Goal: Task Accomplishment & Management: Manage account settings

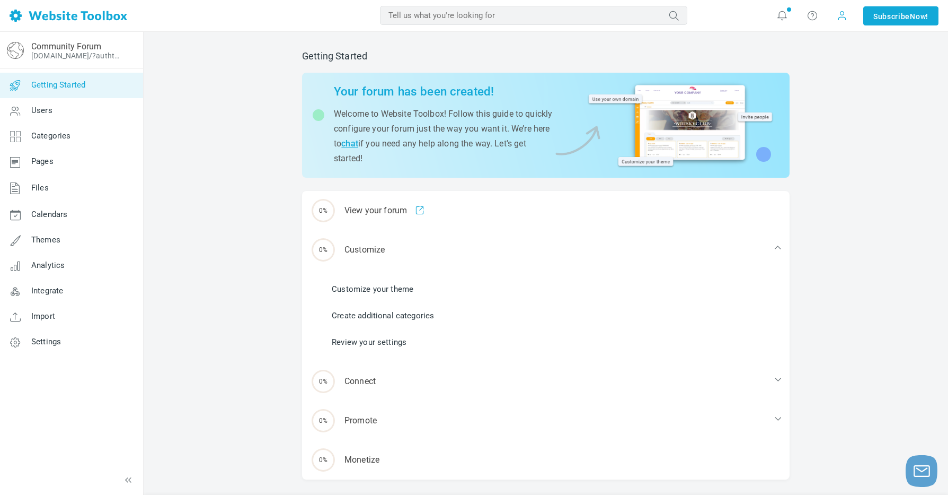
click at [843, 19] on span at bounding box center [842, 15] width 11 height 11
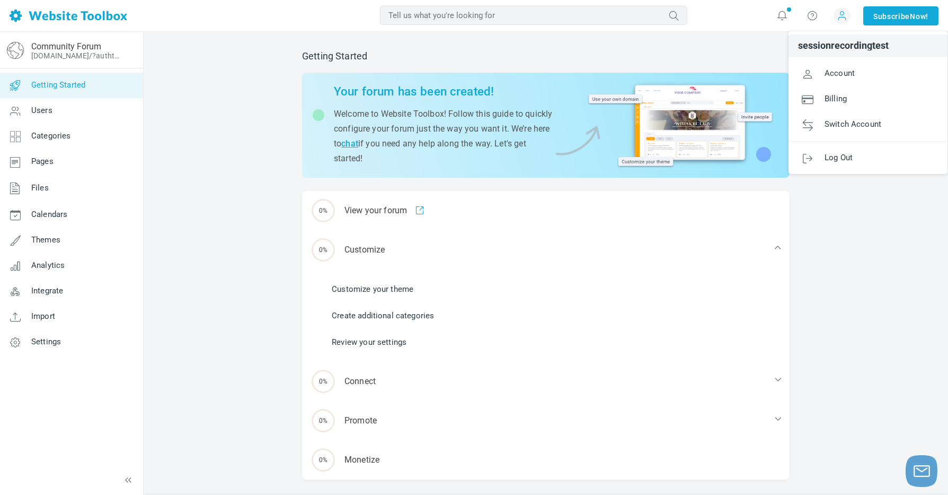
click at [842, 46] on span "sessionrecordingtest" at bounding box center [843, 46] width 91 height 10
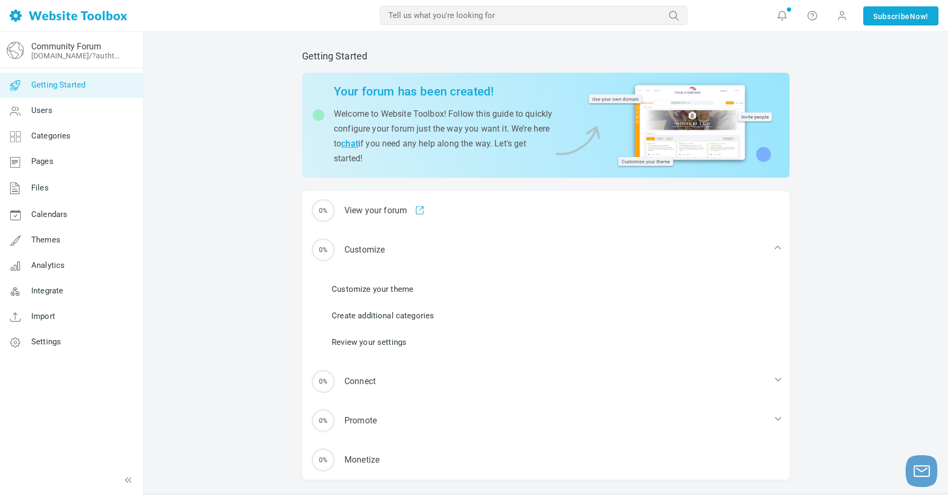
click at [842, 46] on div "Getting Started Your forum has been created! Welcome to Website Toolbox! Follow…" at bounding box center [546, 278] width 805 height 492
click at [840, 24] on span at bounding box center [842, 15] width 17 height 17
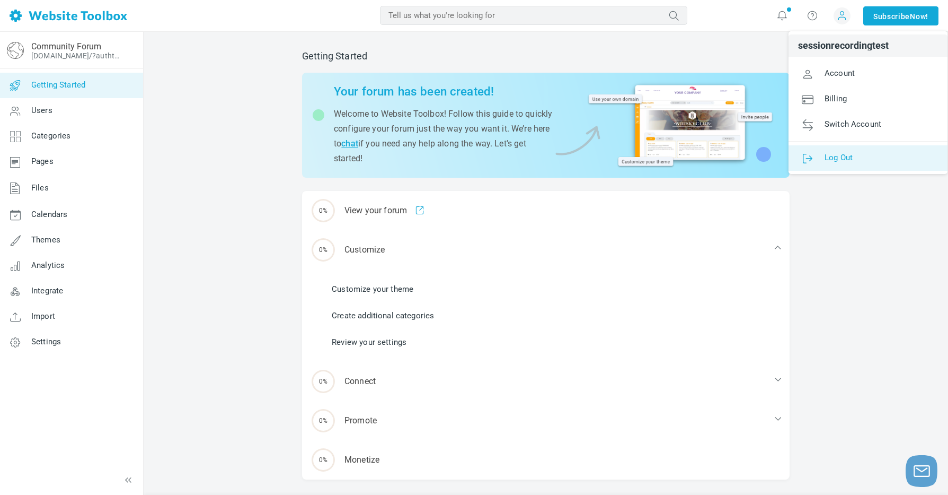
click at [825, 153] on span "Log Out" at bounding box center [839, 157] width 28 height 10
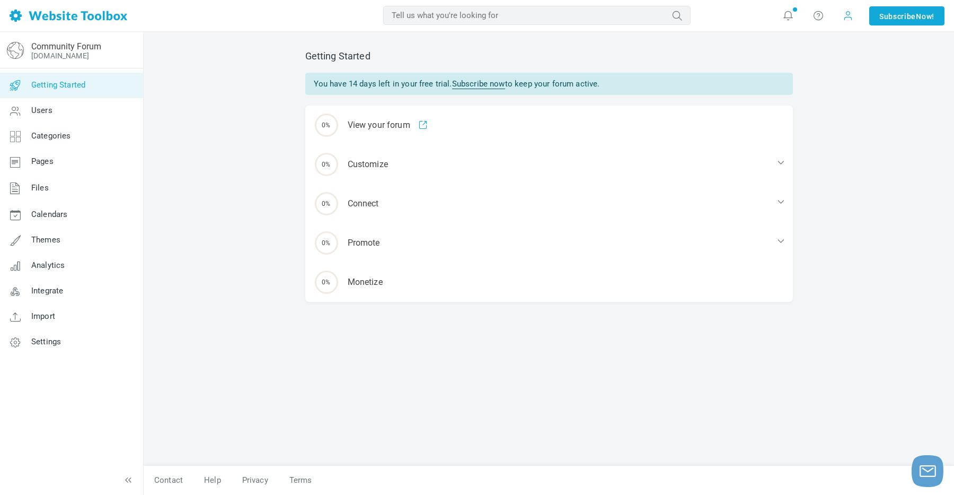
click at [843, 12] on span at bounding box center [848, 15] width 11 height 11
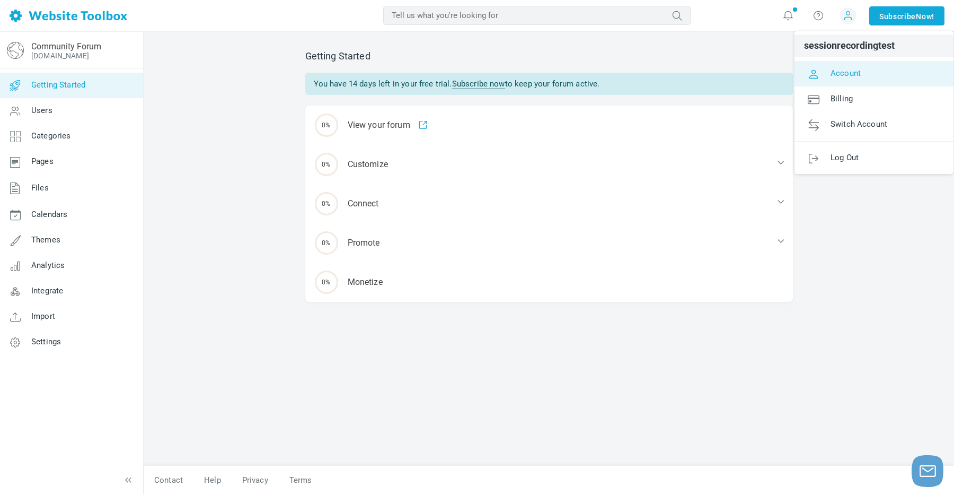
click at [839, 75] on span "Account" at bounding box center [846, 73] width 30 height 10
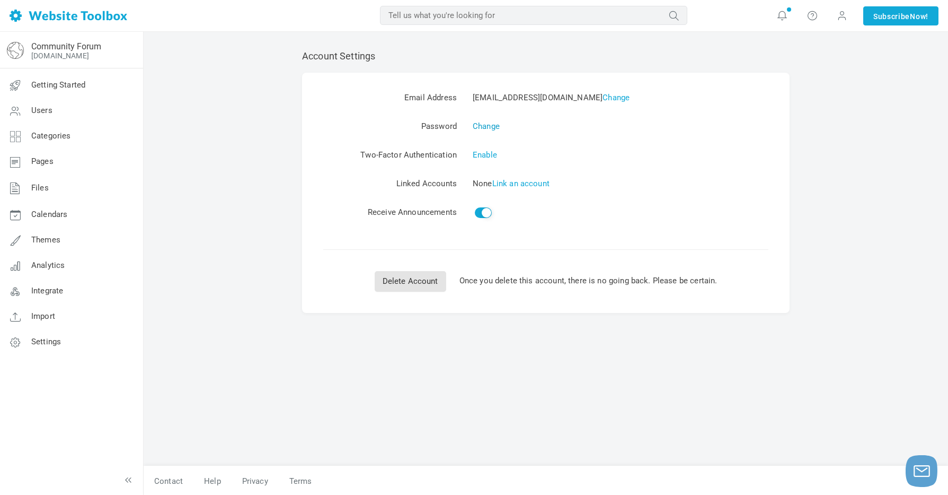
click at [481, 124] on link "Change" at bounding box center [486, 126] width 27 height 10
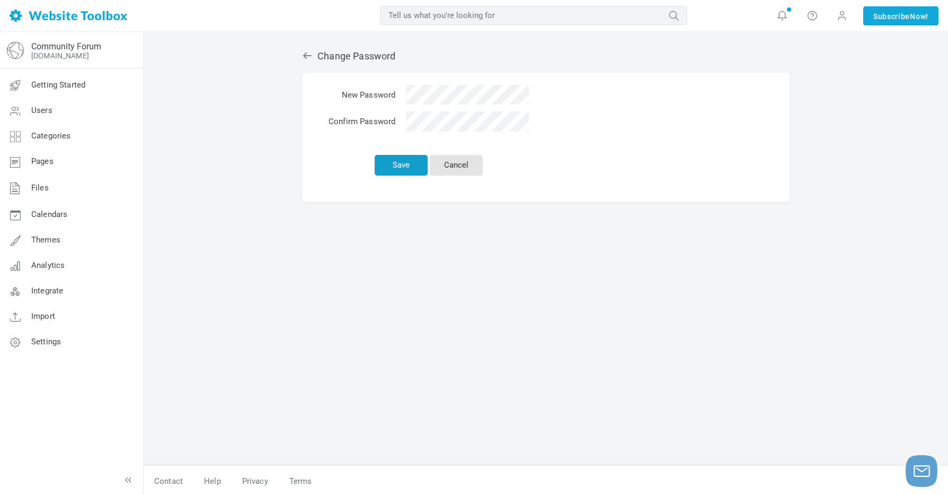
click at [410, 165] on button "Save" at bounding box center [401, 165] width 53 height 21
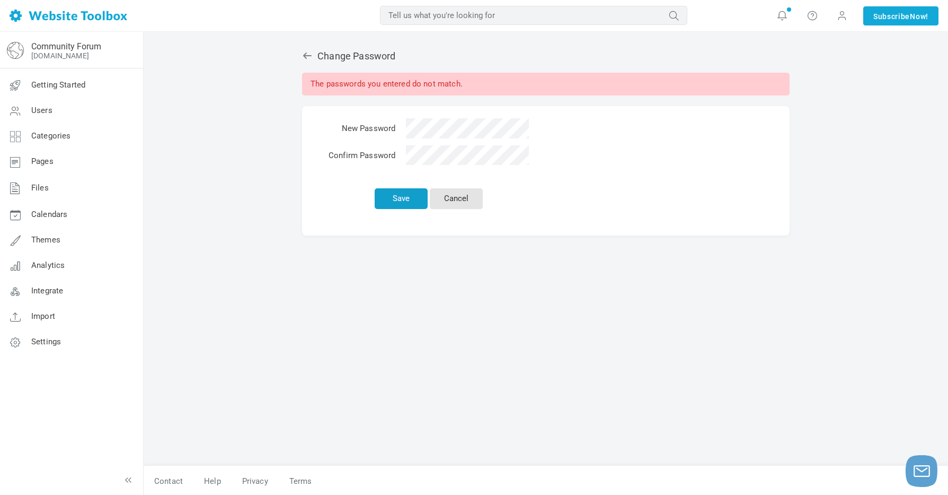
click at [411, 199] on button "Save" at bounding box center [401, 198] width 53 height 21
